Goal: Information Seeking & Learning: Find contact information

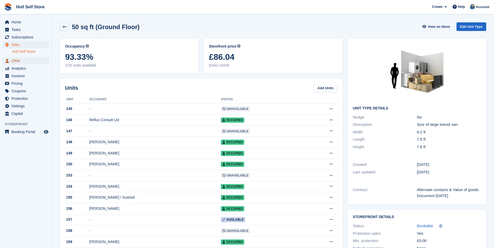
click at [21, 64] on span "CRM" at bounding box center [26, 60] width 31 height 7
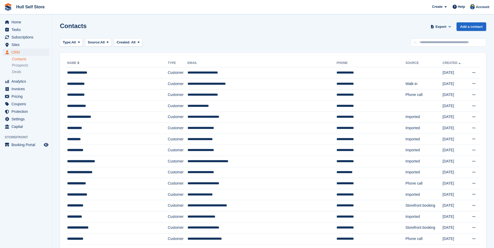
click at [442, 45] on input "text" at bounding box center [449, 42] width 76 height 9
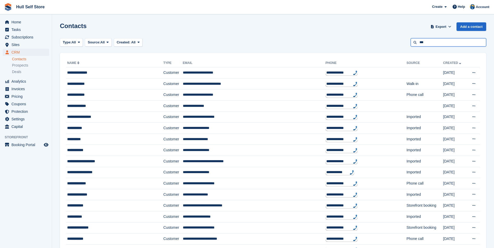
type input "***"
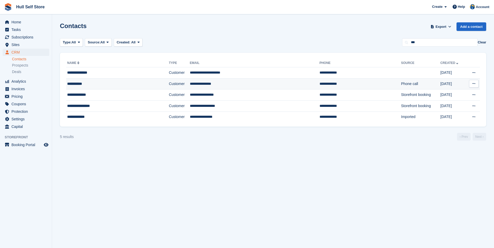
click at [245, 86] on td "**********" at bounding box center [255, 83] width 130 height 11
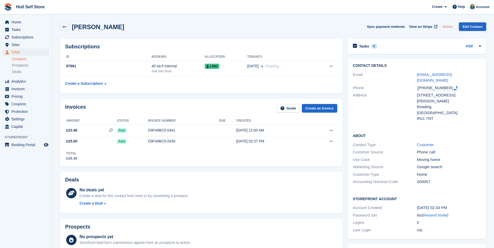
click at [312, 96] on div "Subscriptions ID Booking Allocation Tenancy 97681 40 sq ft Internal Hull Self S…" at bounding box center [201, 66] width 288 height 60
click at [297, 49] on h2 "Subscriptions" at bounding box center [201, 47] width 272 height 6
click at [435, 73] on link "[EMAIL_ADDRESS][DOMAIN_NAME]" at bounding box center [434, 77] width 35 height 10
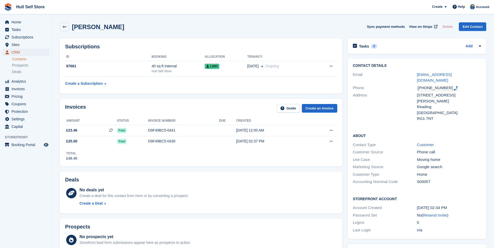
click at [23, 53] on span "CRM" at bounding box center [26, 52] width 31 height 7
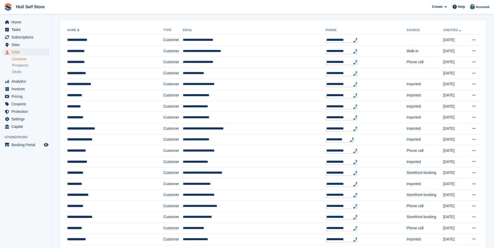
scroll to position [26, 0]
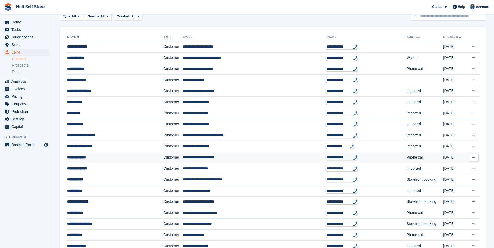
click at [134, 157] on div "**********" at bounding box center [106, 157] width 78 height 5
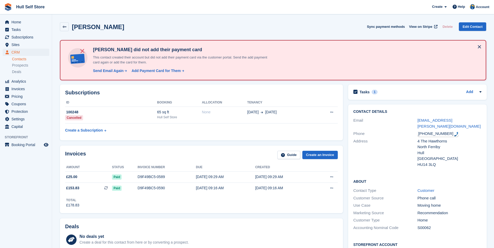
click at [438, 131] on div "+447850231741" at bounding box center [437, 134] width 41 height 6
drag, startPoint x: 367, startPoint y: 119, endPoint x: 352, endPoint y: 131, distance: 19.2
click at [352, 131] on div "Contact Details Email ladyz.crossley@gmail.com Phone +447850231741 Address 4 Th…" at bounding box center [417, 139] width 139 height 69
drag, startPoint x: 352, startPoint y: 131, endPoint x: 351, endPoint y: 122, distance: 8.9
click at [351, 122] on div "Contact Details Email ladyz.crossley@gmail.com Phone +447850231741 Address 4 Th…" at bounding box center [417, 139] width 139 height 69
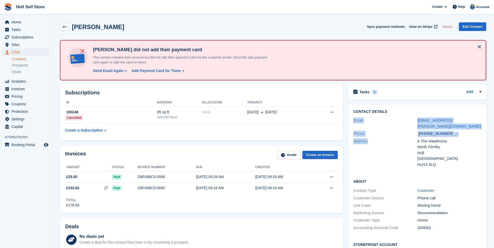
drag, startPoint x: 351, startPoint y: 122, endPoint x: 372, endPoint y: 134, distance: 23.9
click at [374, 138] on div "Address 4 The Hawthorns North Ferriby Hull United Kingdom HU14 3LQ" at bounding box center [417, 153] width 128 height 31
drag, startPoint x: 371, startPoint y: 136, endPoint x: 351, endPoint y: 123, distance: 24.4
click at [351, 123] on div "Contact Details Email ladyz.crossley@gmail.com Phone +447850231741 Address 4 Th…" at bounding box center [417, 139] width 139 height 69
drag, startPoint x: 351, startPoint y: 123, endPoint x: 378, endPoint y: 141, distance: 32.6
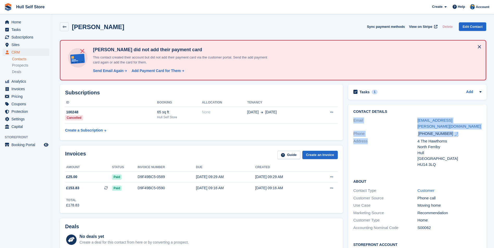
click at [378, 141] on div "Address" at bounding box center [385, 153] width 64 height 29
drag, startPoint x: 371, startPoint y: 135, endPoint x: 351, endPoint y: 122, distance: 23.3
click at [351, 122] on div "Contact Details Email ladyz.crossley@gmail.com Phone +447850231741 Address 4 Th…" at bounding box center [417, 139] width 139 height 69
drag, startPoint x: 351, startPoint y: 122, endPoint x: 368, endPoint y: 145, distance: 28.3
click at [368, 145] on div "Address" at bounding box center [385, 153] width 64 height 29
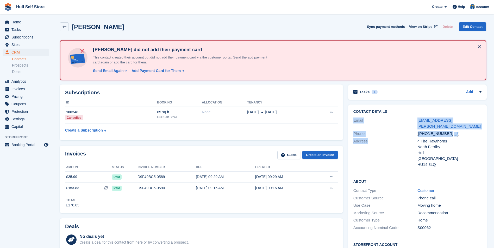
drag, startPoint x: 375, startPoint y: 138, endPoint x: 351, endPoint y: 120, distance: 29.2
click at [351, 120] on div "Contact Details Email ladyz.crossley@gmail.com Phone +447850231741 Address 4 Th…" at bounding box center [417, 139] width 139 height 69
drag, startPoint x: 351, startPoint y: 120, endPoint x: 371, endPoint y: 139, distance: 26.7
click at [369, 141] on div "Address" at bounding box center [385, 153] width 64 height 29
drag, startPoint x: 374, startPoint y: 135, endPoint x: 353, endPoint y: 118, distance: 27.0
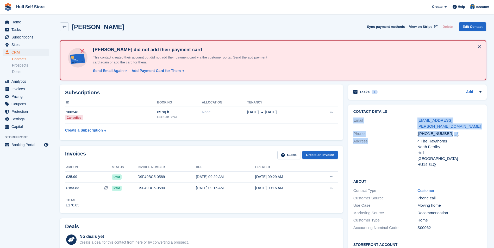
click at [353, 118] on div "Contact Details Email ladyz.crossley@gmail.com Phone +447850231741 Address 4 Th…" at bounding box center [417, 139] width 139 height 69
click at [373, 139] on div "Address" at bounding box center [385, 153] width 64 height 29
click at [425, 120] on link "ladyz.crossley@gmail.com" at bounding box center [448, 123] width 63 height 10
